Goal: Task Accomplishment & Management: Manage account settings

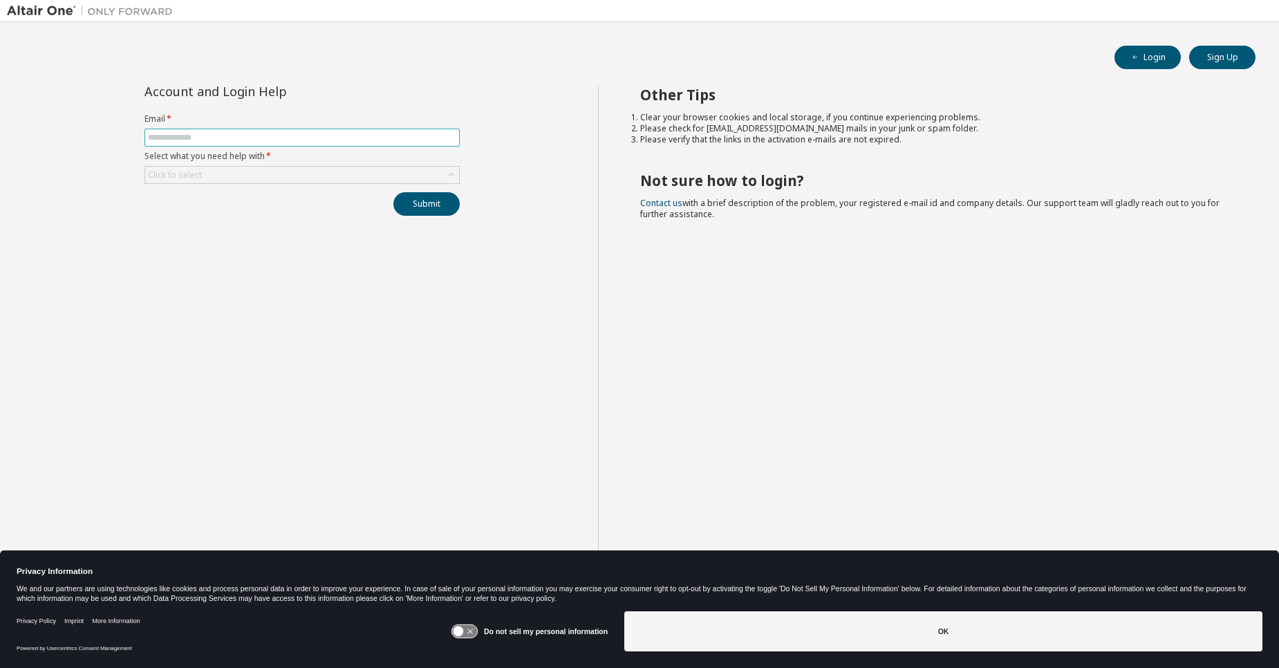
click at [225, 129] on span at bounding box center [301, 138] width 315 height 18
click at [218, 135] on input "text" at bounding box center [302, 137] width 308 height 11
type input "**********"
click at [216, 171] on div "Click to select" at bounding box center [302, 175] width 314 height 17
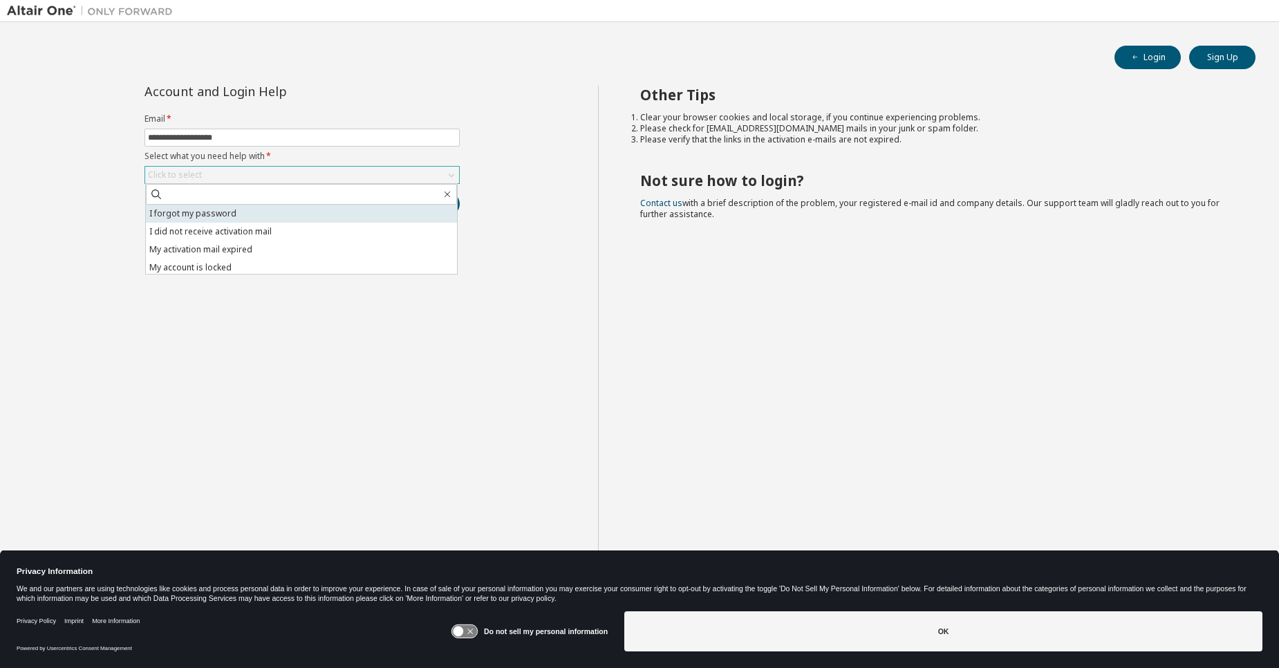
click at [199, 216] on li "I forgot my password" at bounding box center [301, 214] width 311 height 18
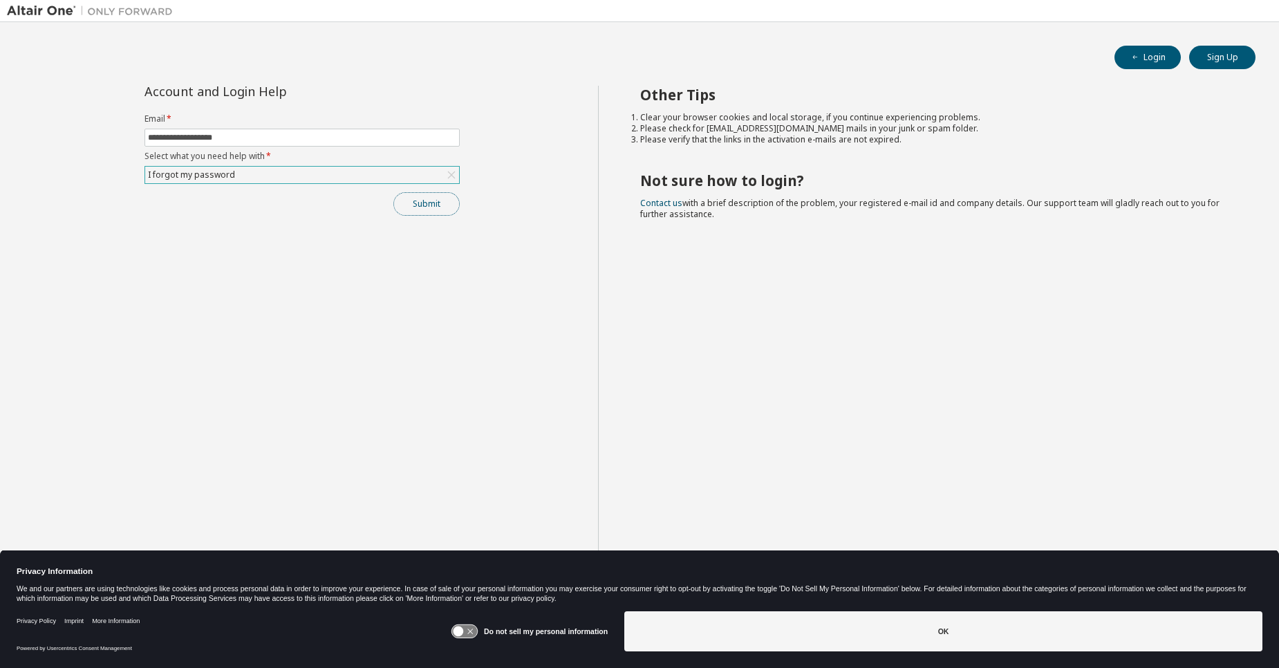
click at [411, 203] on button "Submit" at bounding box center [426, 204] width 66 height 24
